Goal: Navigation & Orientation: Find specific page/section

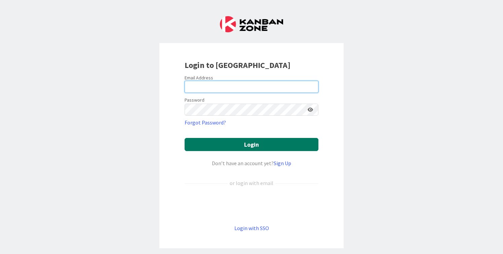
type input "[PERSON_NAME][EMAIL_ADDRESS][DOMAIN_NAME]"
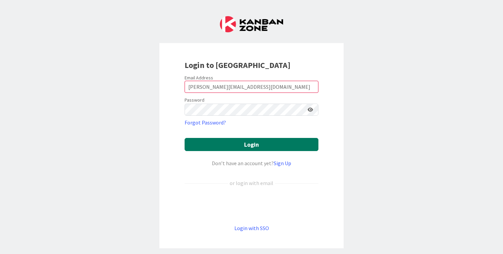
click at [240, 144] on button "Login" at bounding box center [251, 144] width 134 height 13
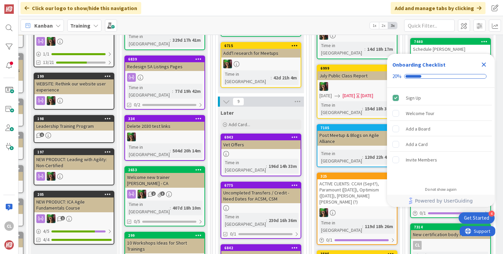
scroll to position [143, 130]
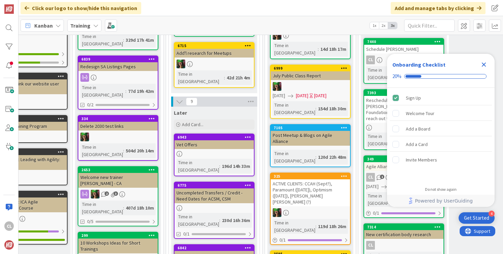
click at [80, 21] on div "Training" at bounding box center [84, 25] width 34 height 12
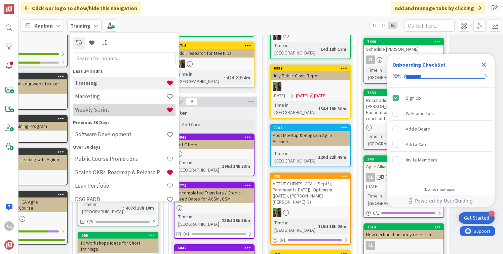
click at [94, 111] on h4 "Weekly Sprint" at bounding box center [120, 109] width 91 height 7
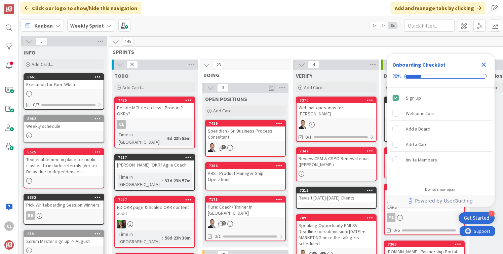
click at [91, 22] on span "Weekly Sprint" at bounding box center [87, 26] width 34 height 8
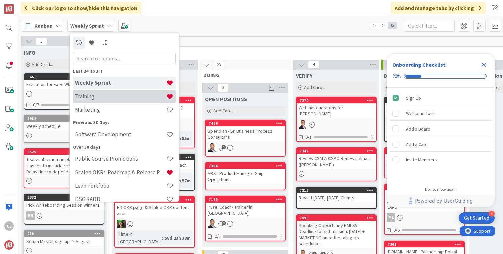
click at [98, 98] on h4 "Training" at bounding box center [120, 96] width 91 height 7
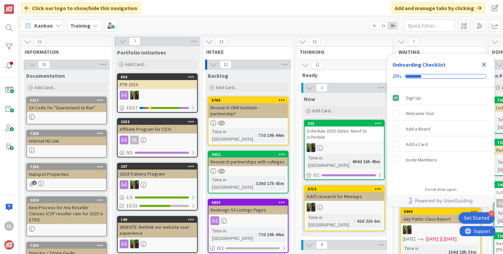
click at [88, 26] on b "Training" at bounding box center [80, 25] width 20 height 7
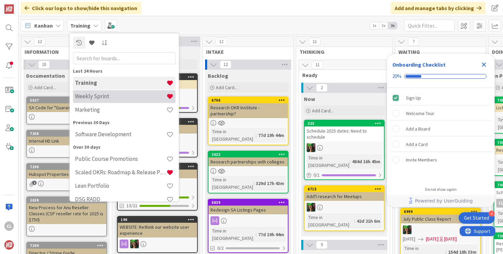
click at [102, 95] on h4 "Weekly Sprint" at bounding box center [120, 96] width 91 height 7
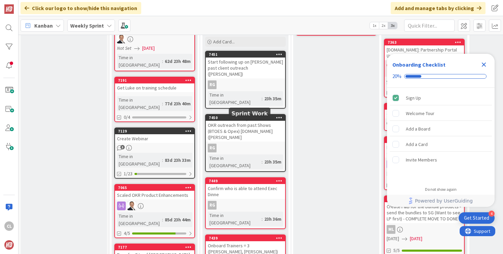
scroll to position [237, 0]
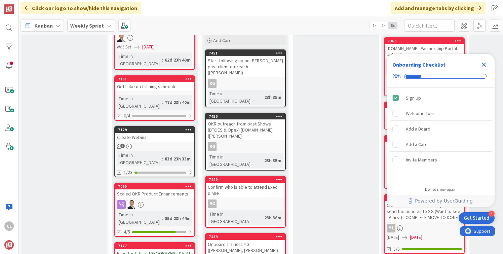
click at [482, 64] on icon "Close Checklist" at bounding box center [483, 64] width 4 height 4
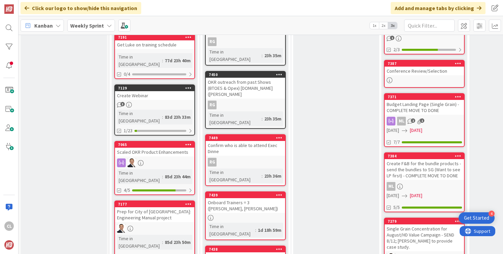
scroll to position [282, 0]
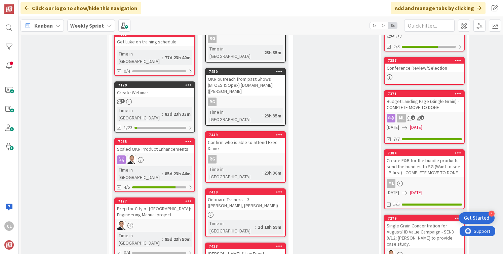
click at [246, 138] on div "Confirm who is able to attend Exec Dinne" at bounding box center [245, 145] width 79 height 15
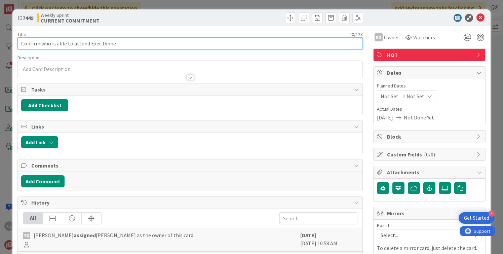
click at [129, 45] on input "Confirm who is able to attend Exec Dinne" at bounding box center [189, 43] width 345 height 12
click at [153, 39] on input "Confirm who is able to attend Exec Dinner" at bounding box center [189, 43] width 345 height 12
type input "Confirm who is able to attend Exec Dinner"
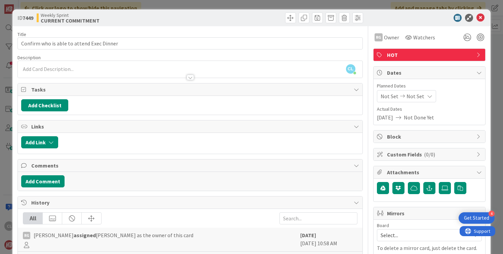
click at [154, 32] on div "Title 41 / 128" at bounding box center [189, 34] width 345 height 6
click at [479, 14] on icon at bounding box center [480, 18] width 8 height 8
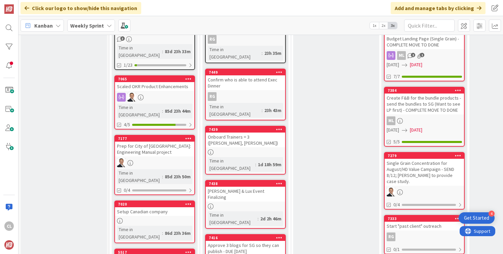
scroll to position [345, 0]
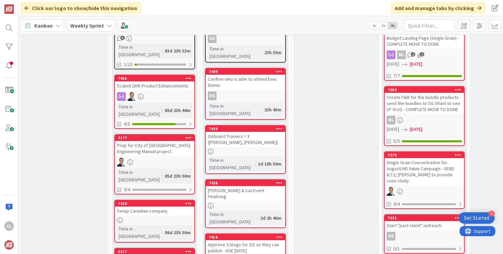
click at [249, 132] on div "Onboard Trainers = 3 ([PERSON_NAME], [PERSON_NAME])" at bounding box center [245, 139] width 79 height 15
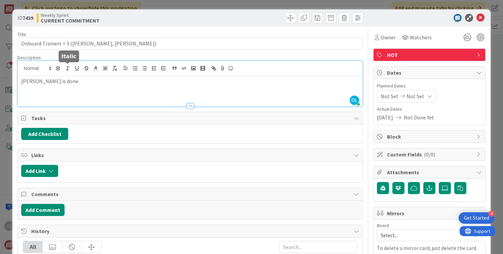
click at [65, 67] on div "[PERSON_NAME] [PERSON_NAME] just joined [PERSON_NAME] is done." at bounding box center [190, 83] width 344 height 45
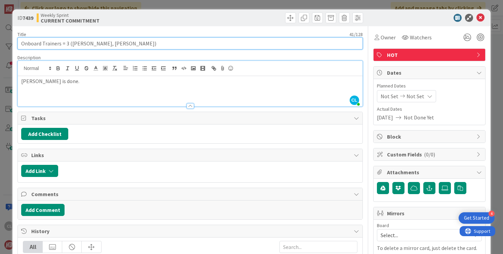
click at [114, 44] on input "Onboard Trainers = 3 ([PERSON_NAME], [PERSON_NAME])" at bounding box center [189, 43] width 345 height 12
click at [67, 43] on input "Onboard Trainers = 3 ([PERSON_NAME])" at bounding box center [189, 43] width 345 height 12
type input "Onboard Trainers = 2 ([PERSON_NAME])"
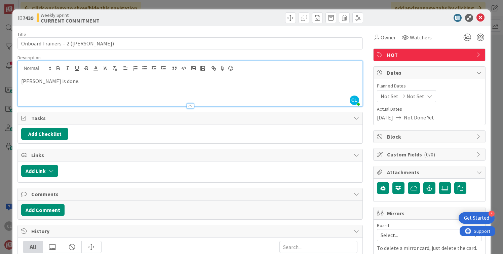
click at [127, 33] on div "Title 34 / 128" at bounding box center [189, 34] width 345 height 6
click at [479, 16] on icon at bounding box center [480, 18] width 8 height 8
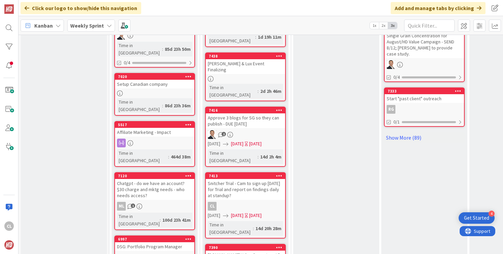
scroll to position [474, 0]
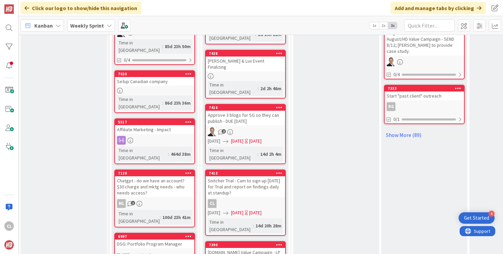
click at [341, 77] on div "VERIFY Add Card... 7370 Webinar questions for [PERSON_NAME] 0/1 7347 Review CSM…" at bounding box center [336, 222] width 86 height 1255
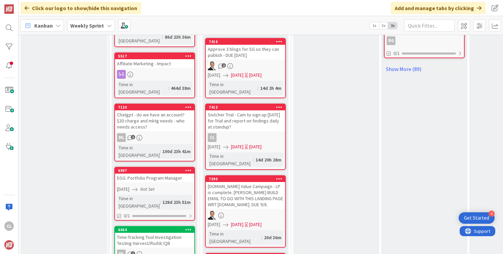
scroll to position [549, 0]
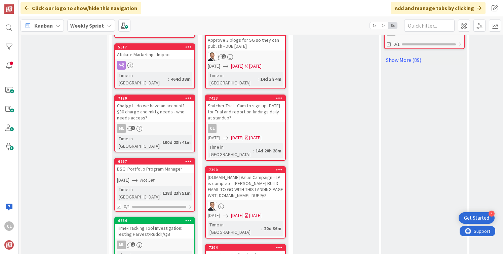
click at [256, 173] on div "[DOMAIN_NAME] Value Campaign - LP is complete. [PERSON_NAME] BUILD EMAIL TO GO …" at bounding box center [245, 186] width 79 height 27
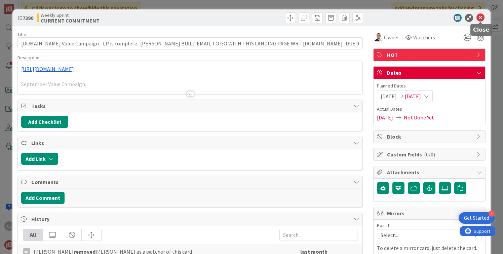
click at [477, 19] on icon at bounding box center [480, 18] width 8 height 8
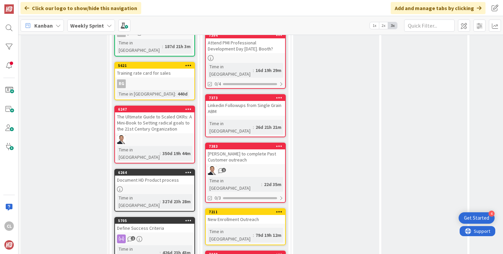
scroll to position [762, 0]
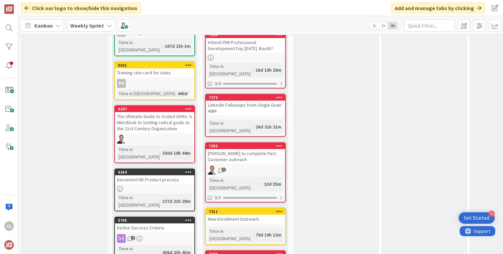
click at [294, 117] on div "VERIFY Add Card... 7370 Webinar questions for [PERSON_NAME] 0/1 7347 Review CSM…" at bounding box center [336, 66] width 86 height 1516
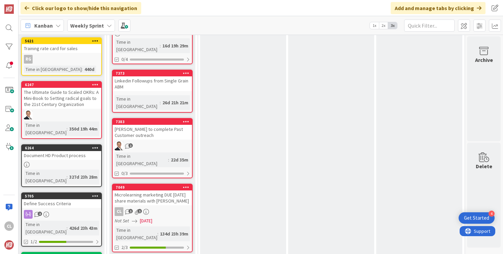
scroll to position [817, 93]
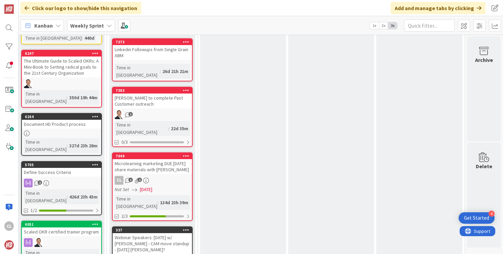
drag, startPoint x: 253, startPoint y: 117, endPoint x: 152, endPoint y: 2, distance: 153.1
